Goal: Book appointment/travel/reservation

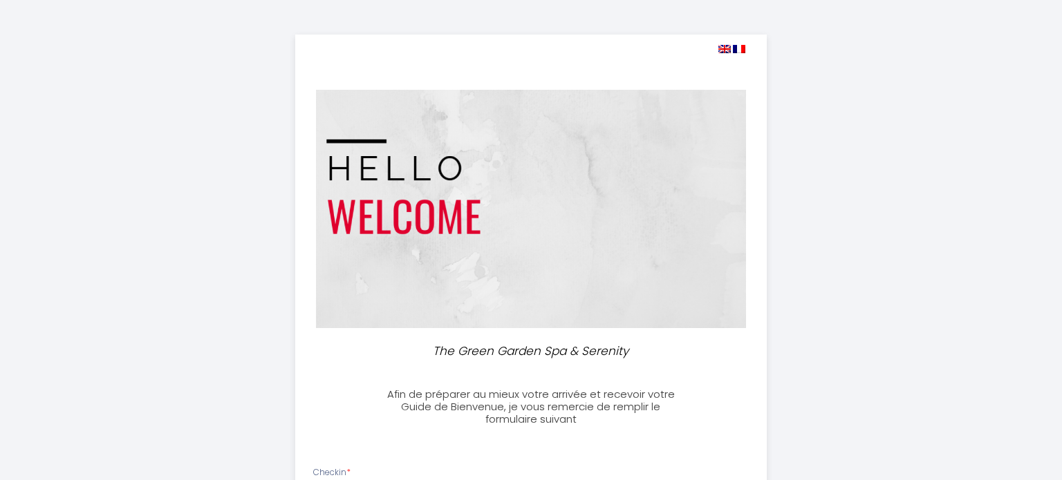
select select
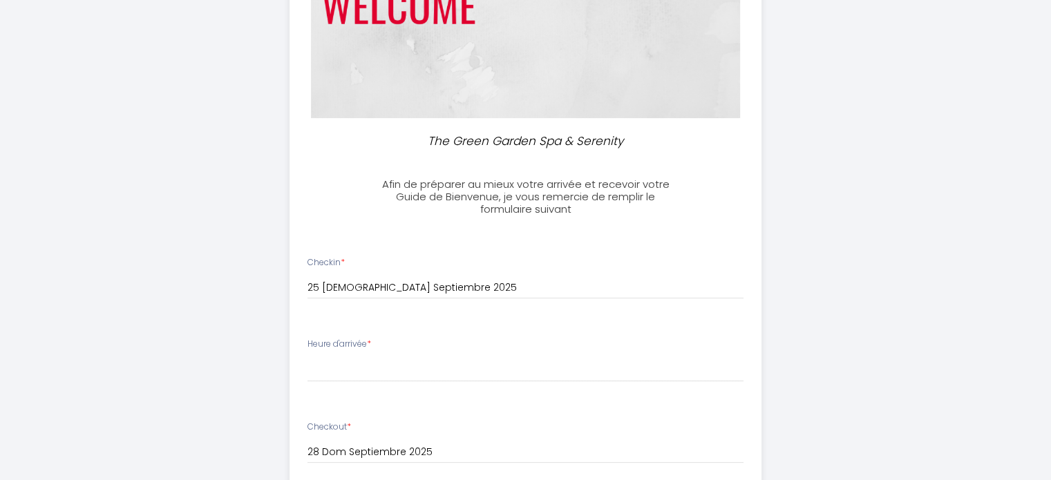
scroll to position [277, 0]
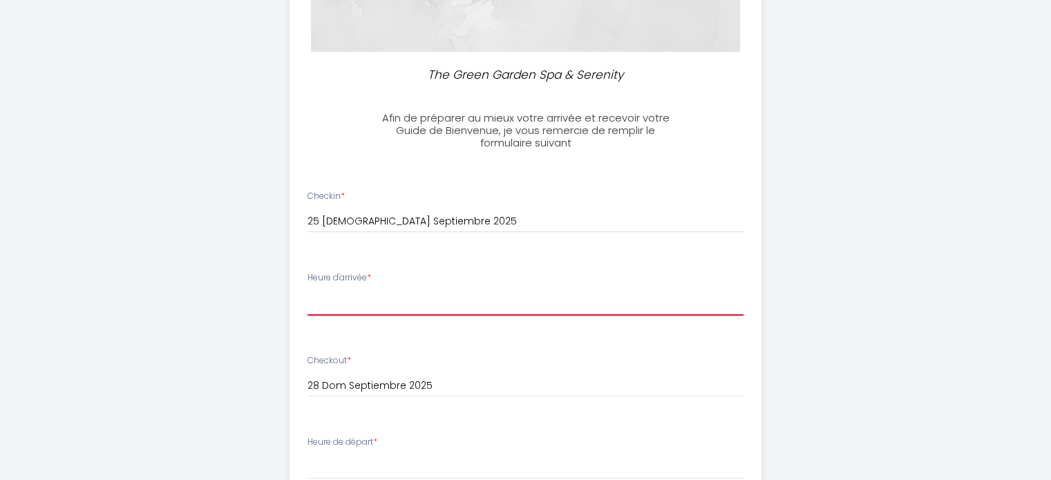
click at [341, 297] on select "15:00 15:30 16:00 16:30 17:00 17:30 18:00 18:30 19:00 19:30 20:00 20:30 21:00 2…" at bounding box center [526, 303] width 436 height 26
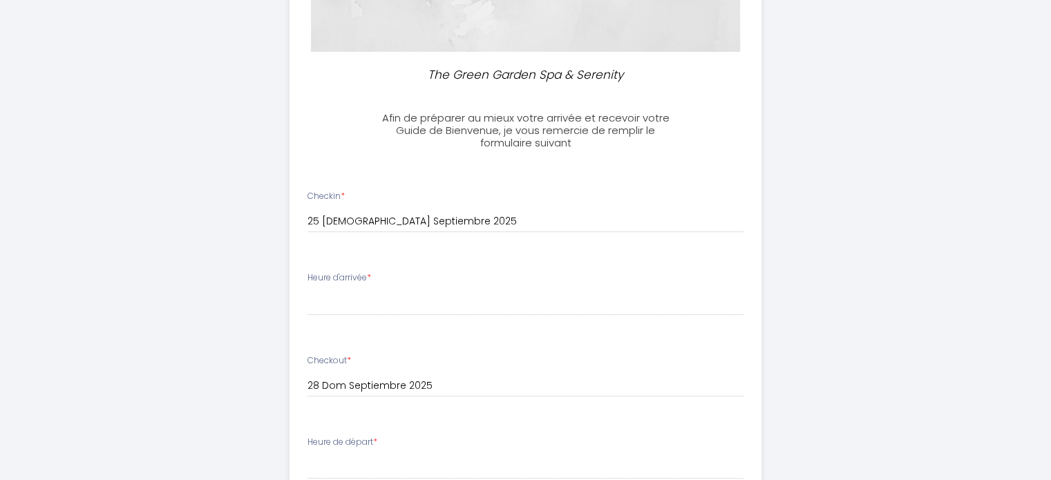
click at [799, 86] on div "The Green Garden Spa & Serenity Afin de préparer au mieux votre arrivée et rece…" at bounding box center [526, 360] width 708 height 1274
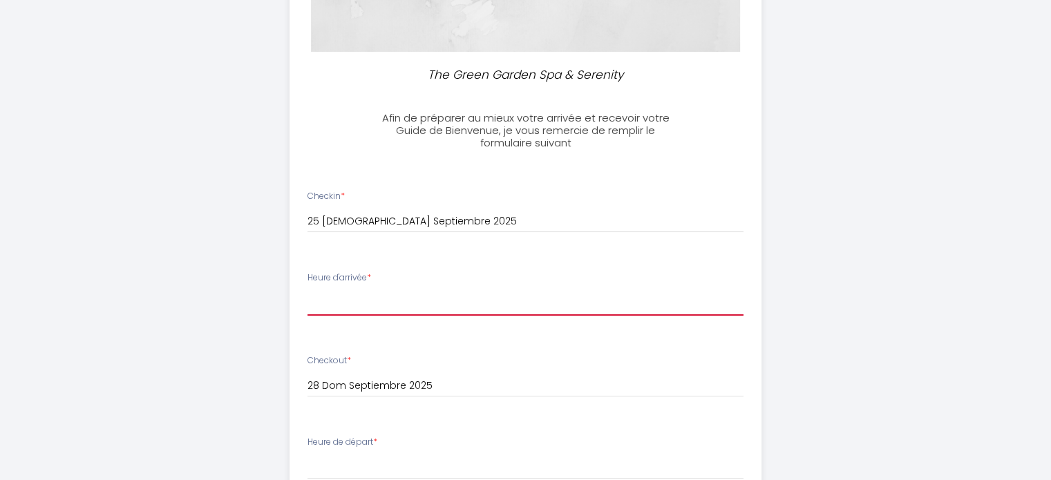
click at [341, 298] on select "15:00 15:30 16:00 16:30 17:00 17:30 18:00 18:30 19:00 19:30 20:00 20:30 21:00 2…" at bounding box center [526, 303] width 436 height 26
select select "19:00"
click at [308, 290] on select "15:00 15:30 16:00 16:30 17:00 17:30 18:00 18:30 19:00 19:30 20:00 20:30 21:00 2…" at bounding box center [526, 303] width 436 height 26
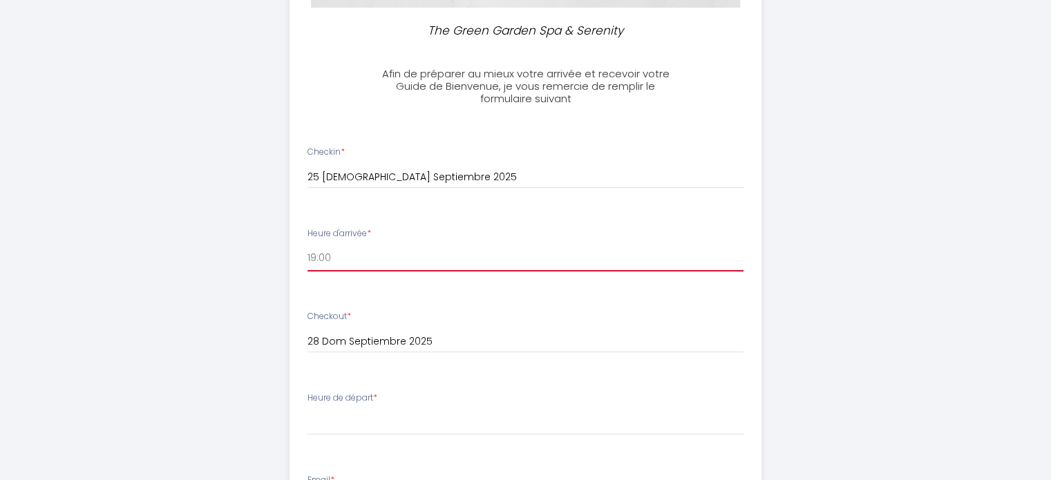
scroll to position [346, 0]
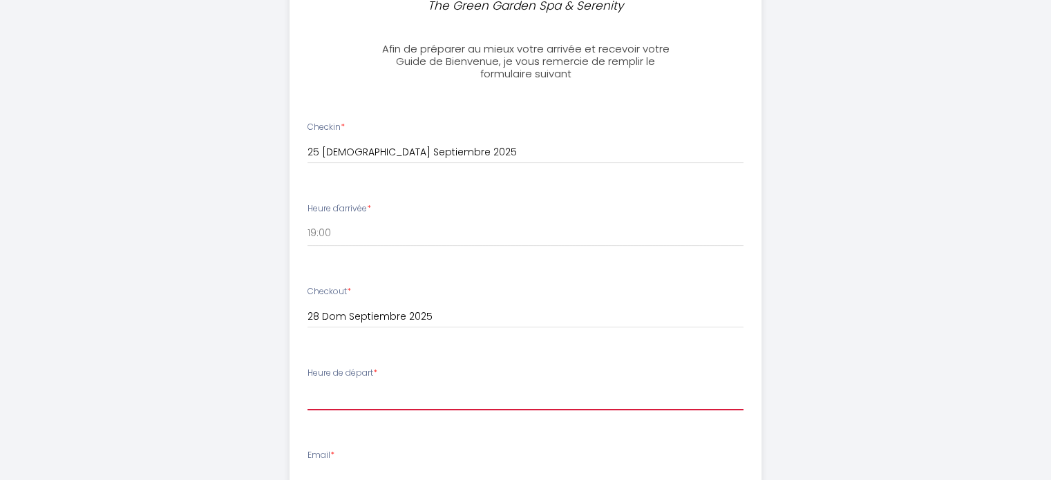
click at [372, 402] on select "00:00 00:30 01:00 01:30 02:00 02:30 03:00 03:30 04:00 04:30 05:00 05:30 06:00 0…" at bounding box center [526, 397] width 436 height 26
click at [247, 218] on div "The Green Garden Spa & Serenity Afin de préparer au mieux votre arrivée et rece…" at bounding box center [526, 291] width 708 height 1274
click at [353, 406] on select "00:00 00:30 01:00 01:30 02:00 02:30 03:00 03:30 04:00 04:30 05:00 05:30 06:00 0…" at bounding box center [526, 397] width 436 height 26
click at [344, 395] on select "00:00 00:30 01:00 01:30 02:00 02:30 03:00 03:30 04:00 04:30 05:00 05:30 06:00 0…" at bounding box center [526, 397] width 436 height 26
select select "06:00"
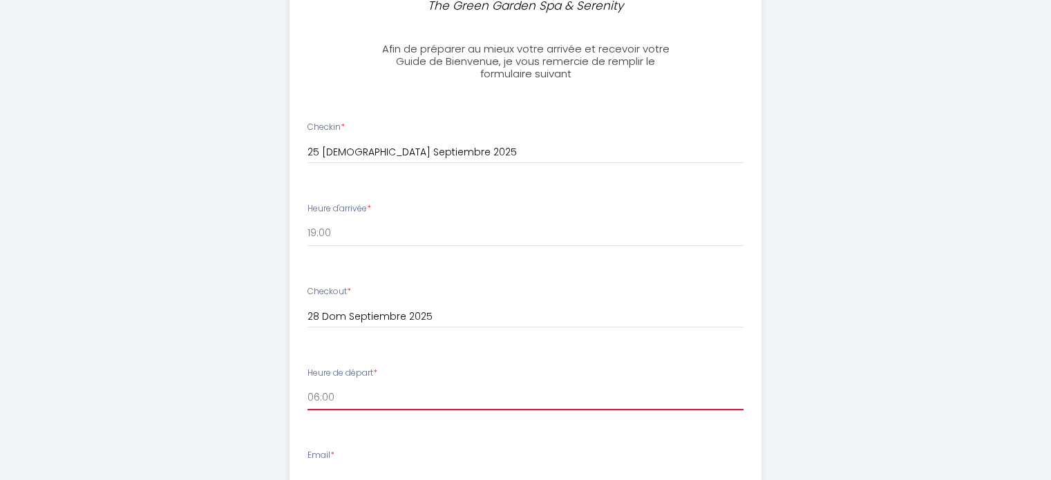
click at [308, 384] on select "00:00 00:30 01:00 01:30 02:00 02:30 03:00 03:30 04:00 04:30 05:00 05:30 06:00 0…" at bounding box center [526, 397] width 436 height 26
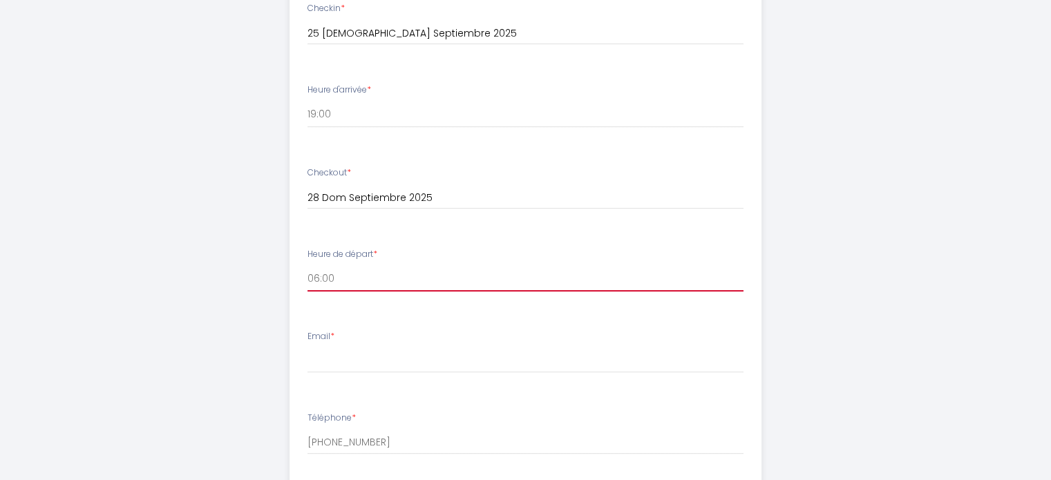
scroll to position [484, 0]
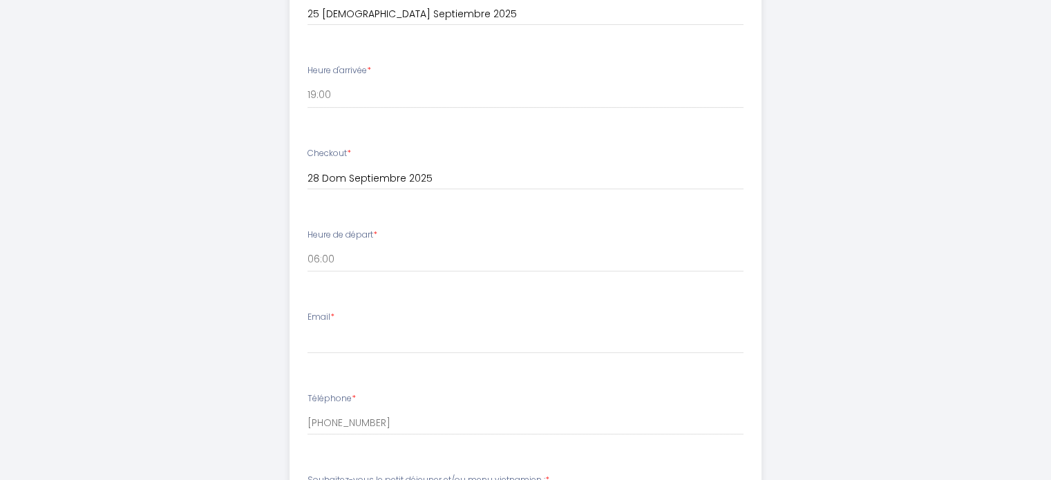
click at [435, 325] on div "Email *" at bounding box center [526, 332] width 454 height 43
click at [427, 340] on input "Email *" at bounding box center [526, 341] width 436 height 25
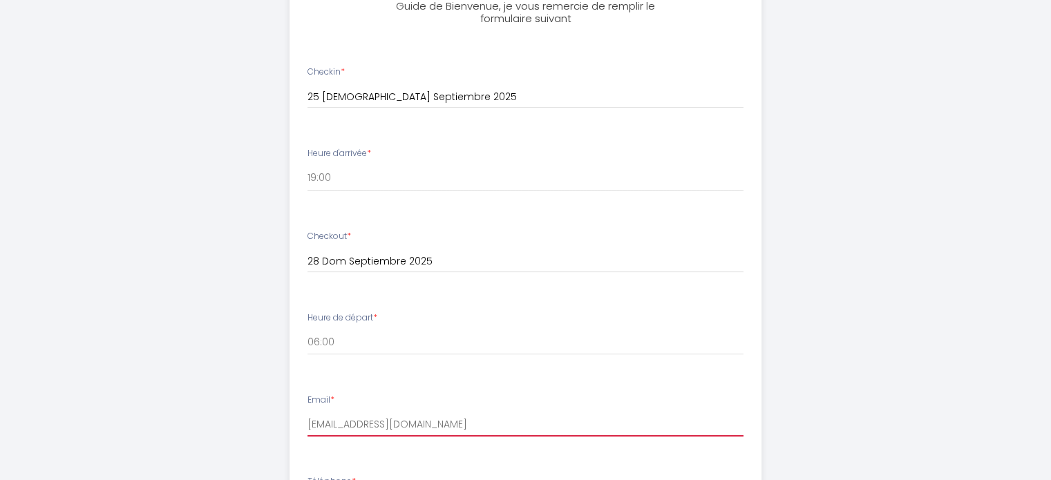
scroll to position [277, 0]
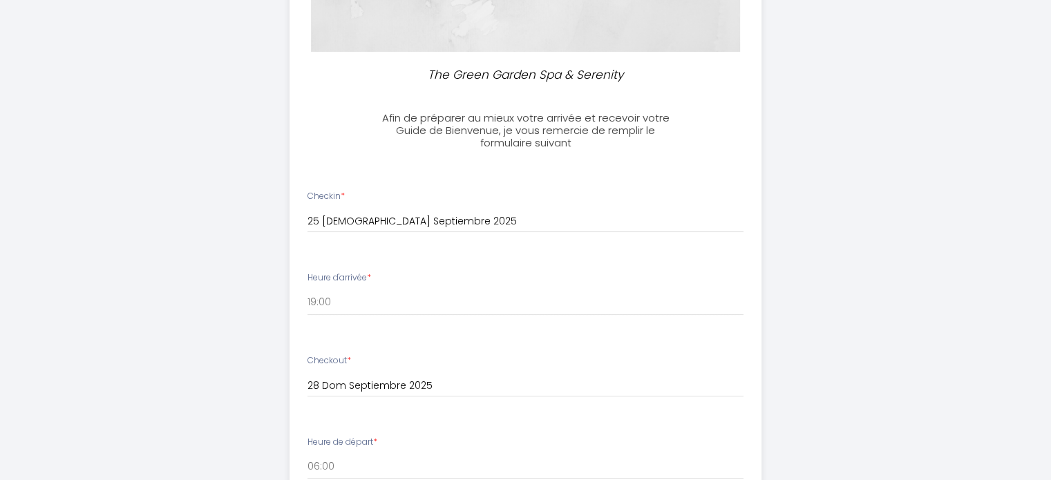
type input "[EMAIL_ADDRESS][DOMAIN_NAME]"
click at [395, 390] on input "28 Dom Septiembre 2025" at bounding box center [526, 386] width 436 height 18
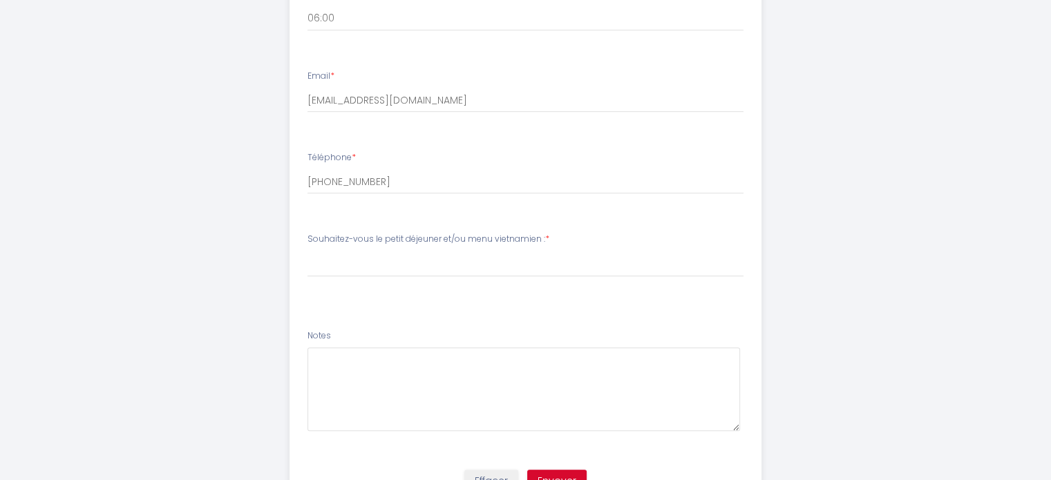
scroll to position [793, 0]
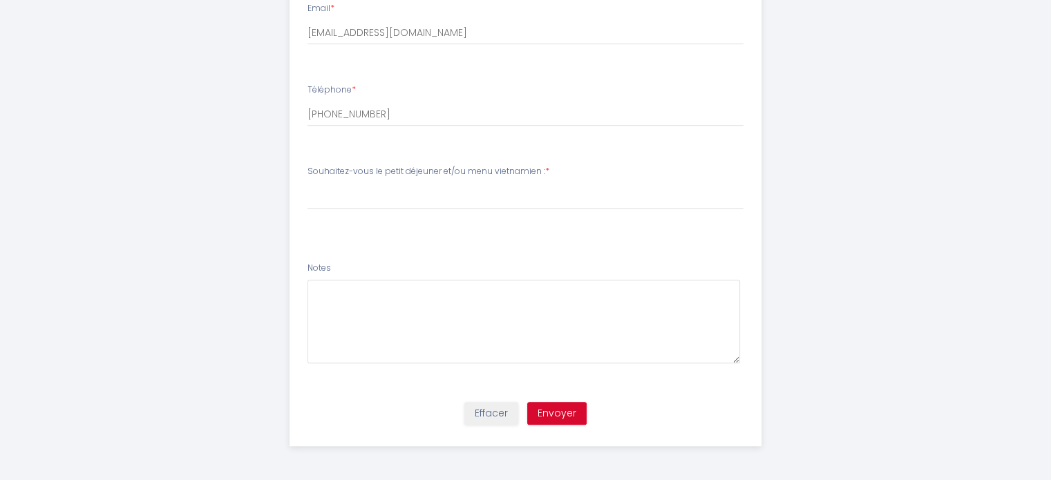
click at [416, 175] on label "Souhaitez-vous le petit déjeuner et/ou menu vietnamien : *" at bounding box center [429, 171] width 242 height 13
click at [418, 192] on select "[PERSON_NAME]-vous le petit déjeuner et/ou menu vietnamien : oui, petit déjeune…" at bounding box center [526, 196] width 436 height 26
drag, startPoint x: 551, startPoint y: 169, endPoint x: 307, endPoint y: 167, distance: 244.0
click at [308, 167] on div "Souhaitez-vous le petit déjeuner et/ou menu [DEMOGRAPHIC_DATA] : * [PERSON_NAME…" at bounding box center [526, 187] width 436 height 44
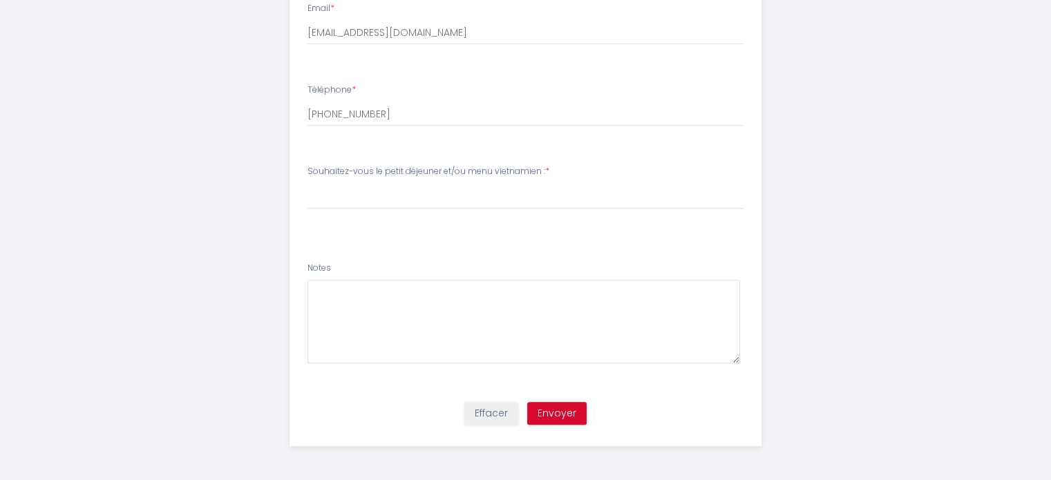
copy label "Souhaitez-vous le petit déjeuner et/ou menu vietnamien : *"
click at [502, 200] on select "[PERSON_NAME]-vous le petit déjeuner et/ou menu vietnamien : oui, petit déjeune…" at bounding box center [526, 196] width 436 height 26
click at [308, 183] on select "[PERSON_NAME]-vous le petit déjeuner et/ou menu vietnamien : oui, petit déjeune…" at bounding box center [526, 196] width 436 height 26
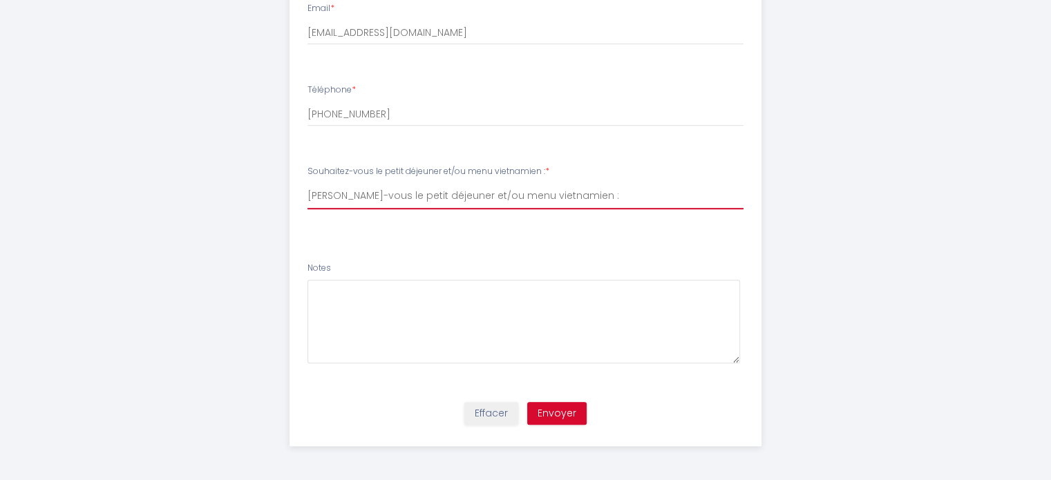
click at [559, 194] on select "[PERSON_NAME]-vous le petit déjeuner et/ou menu vietnamien : oui, petit déjeune…" at bounding box center [526, 196] width 436 height 26
click at [523, 200] on select "[PERSON_NAME]-vous le petit déjeuner et/ou menu vietnamien : oui, petit déjeune…" at bounding box center [526, 196] width 436 height 26
select select "je ne sais pas encore"
click at [308, 183] on select "[PERSON_NAME]-vous le petit déjeuner et/ou menu vietnamien : oui, petit déjeune…" at bounding box center [526, 196] width 436 height 26
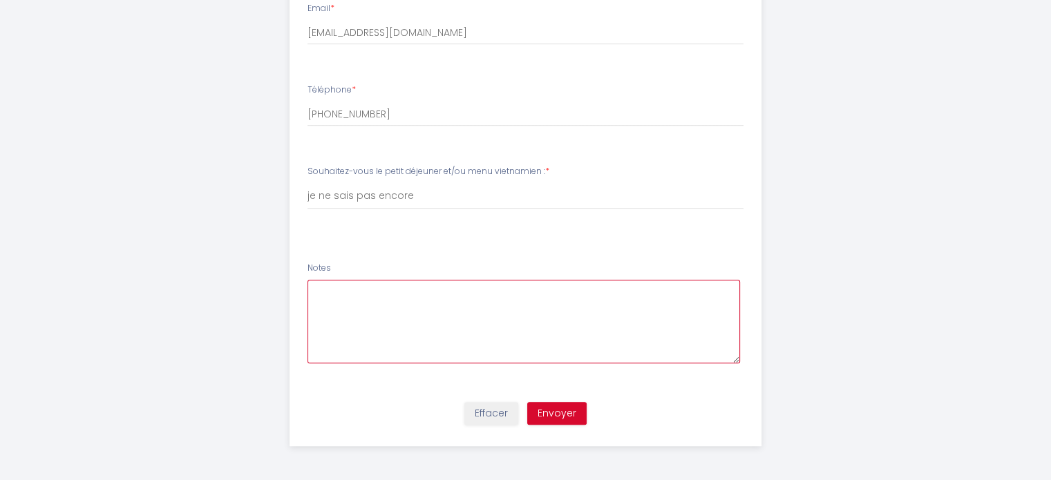
click at [444, 327] on textarea at bounding box center [524, 322] width 433 height 84
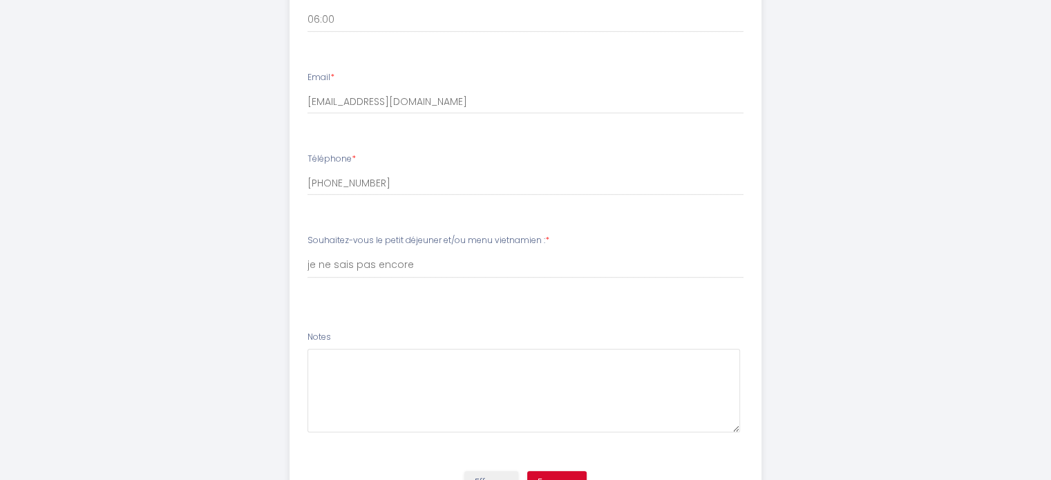
click at [445, 310] on li "Souhaitez-vous le petit déjeuner et/ou menu [DEMOGRAPHIC_DATA] : * [PERSON_NAME…" at bounding box center [525, 270] width 471 height 88
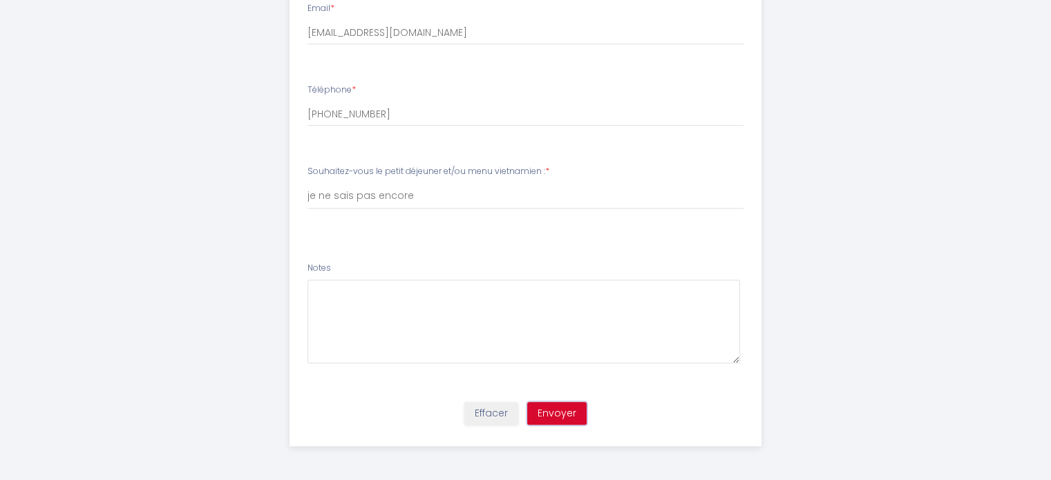
click at [556, 411] on button "Envoyer" at bounding box center [556, 414] width 59 height 24
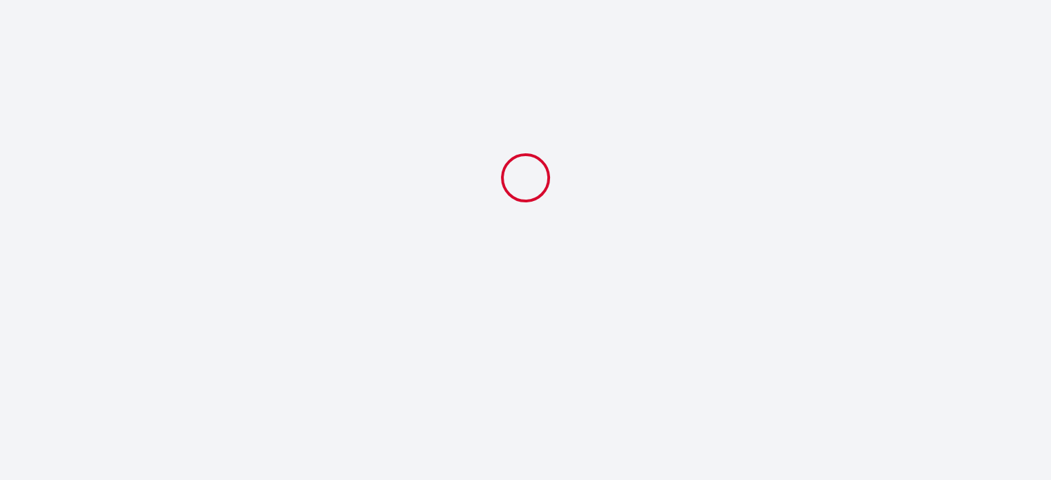
scroll to position [0, 0]
select select "19:00"
select select "06:00"
select select "je ne sais pas encore"
